Goal: Task Accomplishment & Management: Manage account settings

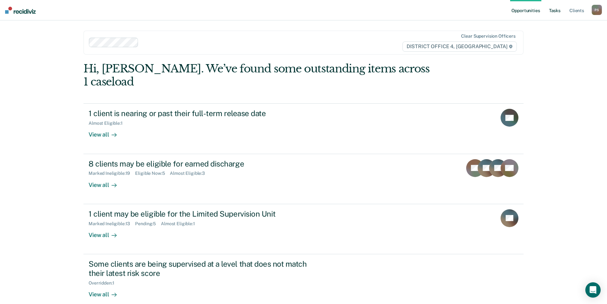
click at [554, 8] on link "Tasks" at bounding box center [555, 10] width 14 height 20
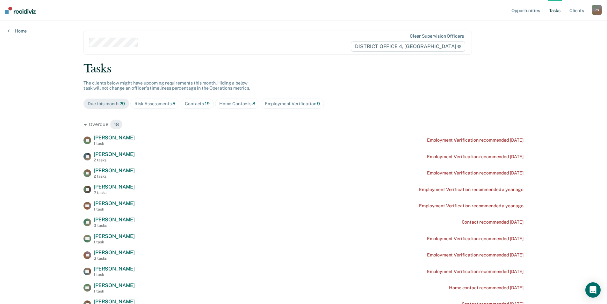
click at [238, 98] on span "Home Contacts 8" at bounding box center [237, 103] width 44 height 10
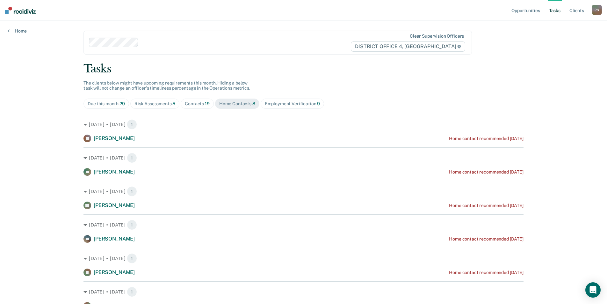
click at [200, 109] on span "Contacts 19" at bounding box center [197, 103] width 33 height 10
click at [271, 102] on div "Employment Verification 9" at bounding box center [292, 103] width 55 height 5
click at [169, 104] on div "Risk Assessments 5" at bounding box center [154, 103] width 41 height 5
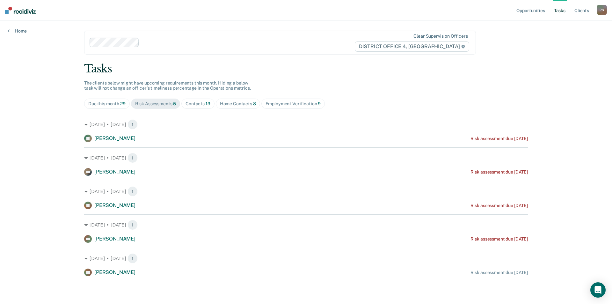
click at [108, 104] on div "Due this month 29" at bounding box center [106, 103] width 37 height 5
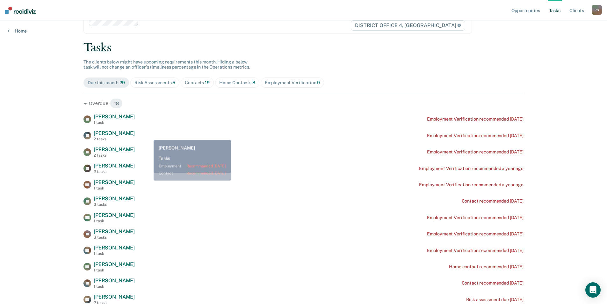
scroll to position [32, 0]
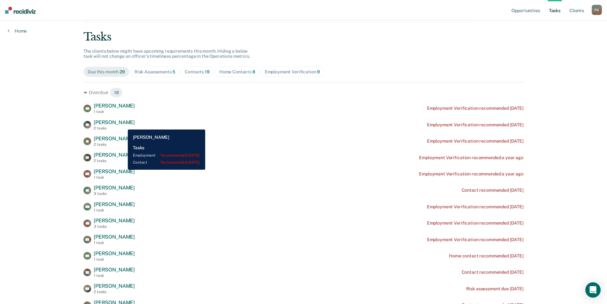
click at [123, 125] on span "[PERSON_NAME]" at bounding box center [114, 122] width 41 height 6
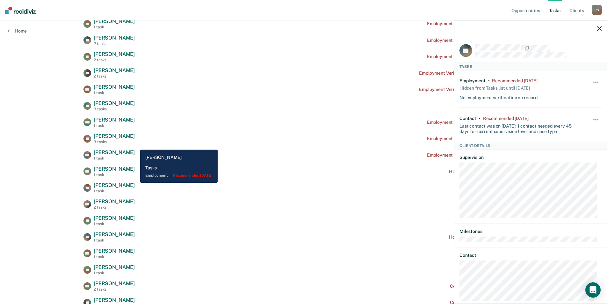
scroll to position [127, 0]
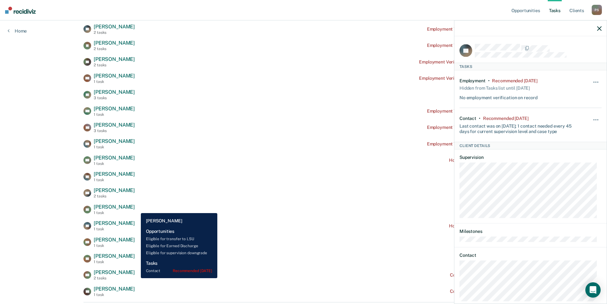
click at [136, 208] on div "ES [PERSON_NAME] 1 task Contact recommended [DATE]" at bounding box center [303, 209] width 440 height 11
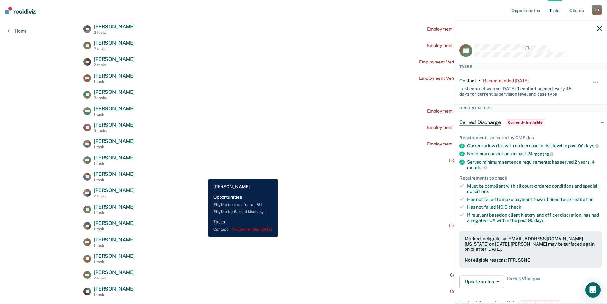
click at [204, 174] on div "AL [PERSON_NAME] 1 task Contact recommended [DATE]" at bounding box center [303, 176] width 440 height 11
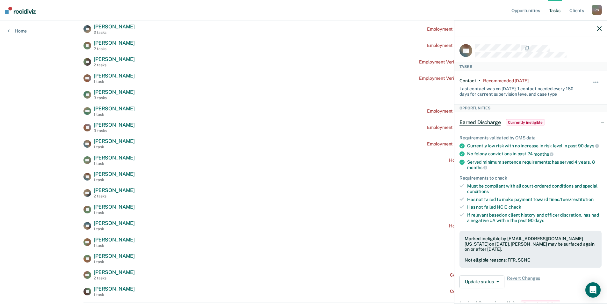
click at [125, 251] on div "DR [PERSON_NAME] 1 task Employment Verification recommended [DATE] AT [PERSON_N…" at bounding box center [303, 152] width 440 height 290
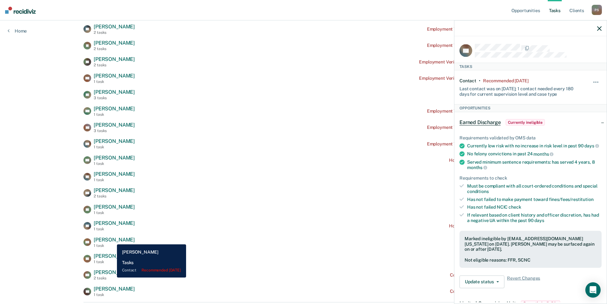
click at [113, 239] on span "[PERSON_NAME]" at bounding box center [114, 239] width 41 height 6
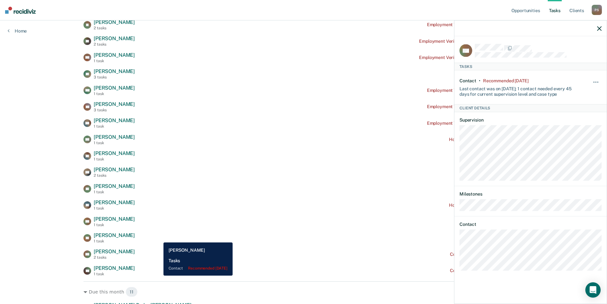
scroll to position [159, 0]
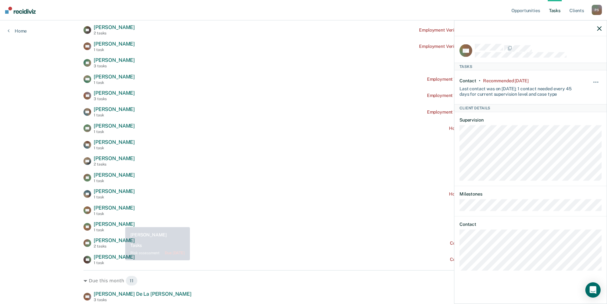
click at [119, 226] on span "[PERSON_NAME]" at bounding box center [114, 224] width 41 height 6
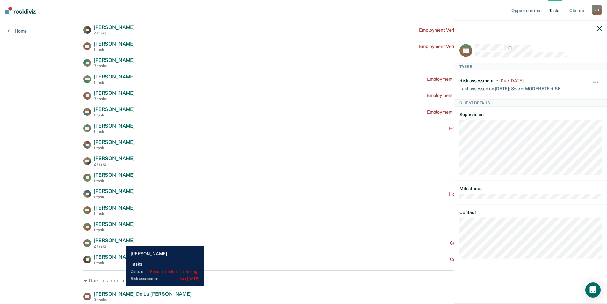
click at [121, 241] on span "[PERSON_NAME]" at bounding box center [114, 240] width 41 height 6
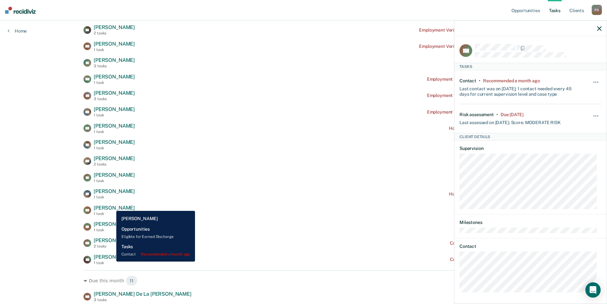
click at [112, 261] on div "1 task" at bounding box center [114, 262] width 41 height 4
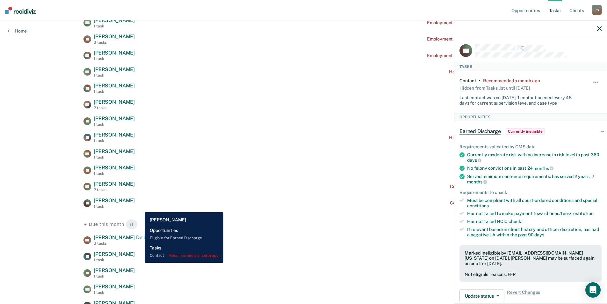
scroll to position [223, 0]
